Goal: Navigation & Orientation: Go to known website

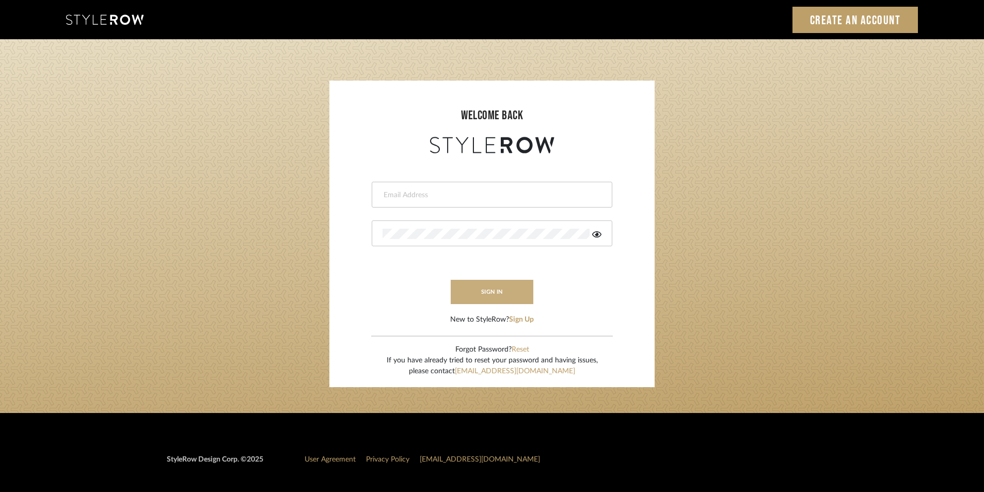
type input "[EMAIL_ADDRESS][PERSON_NAME][DOMAIN_NAME]"
click at [492, 288] on button "sign in" at bounding box center [492, 292] width 83 height 24
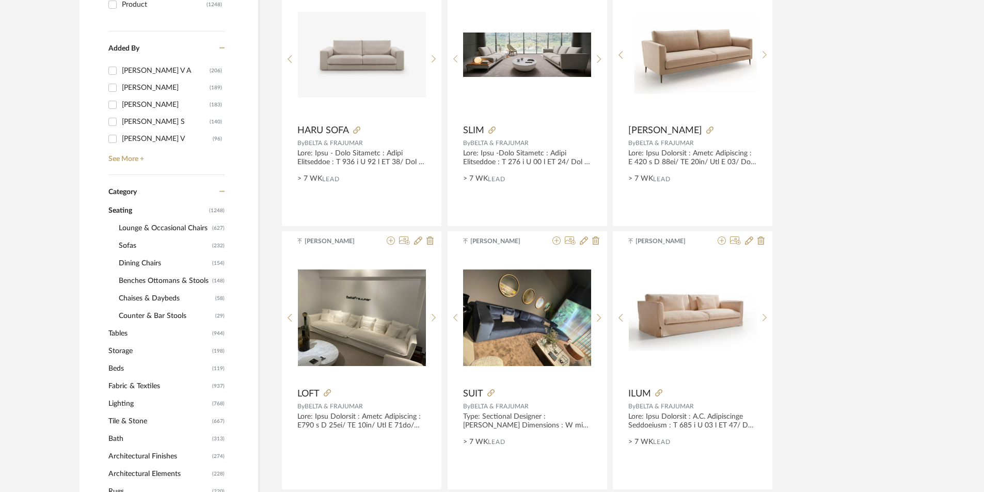
scroll to position [258, 0]
